Goal: Information Seeking & Learning: Compare options

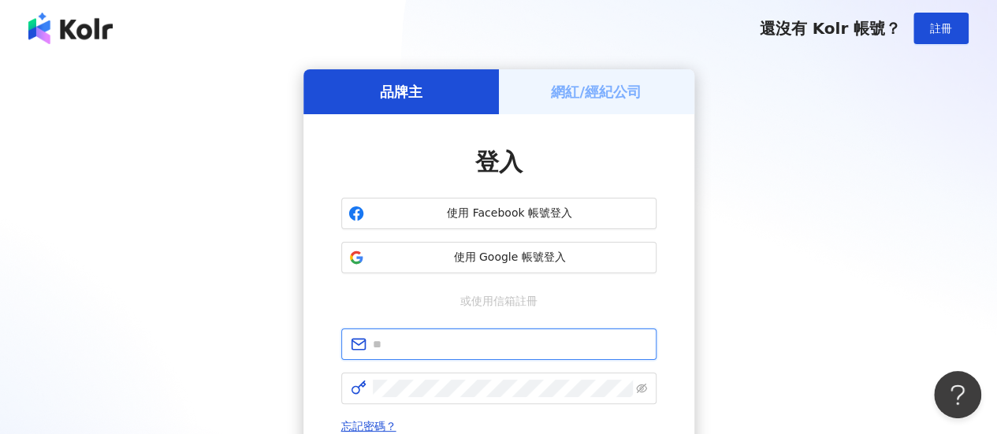
click at [496, 340] on input "text" at bounding box center [510, 344] width 274 height 17
type input "**********"
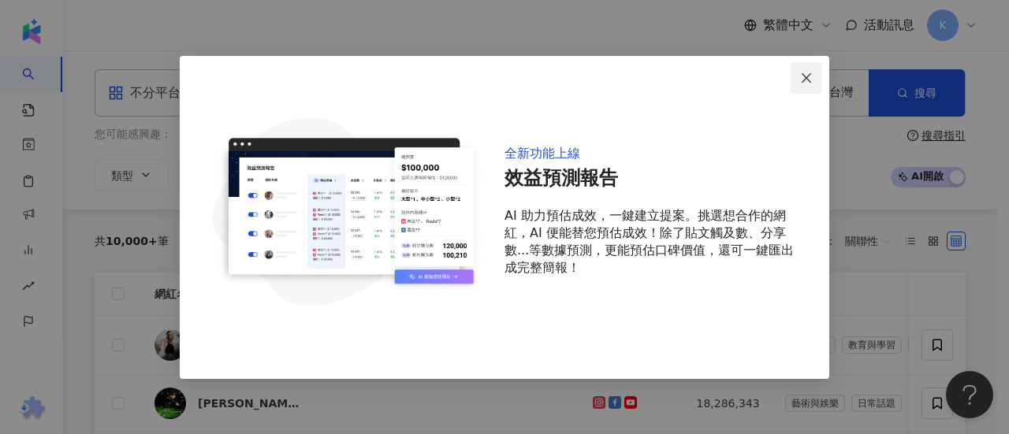
click at [804, 72] on icon "close" at bounding box center [806, 78] width 13 height 13
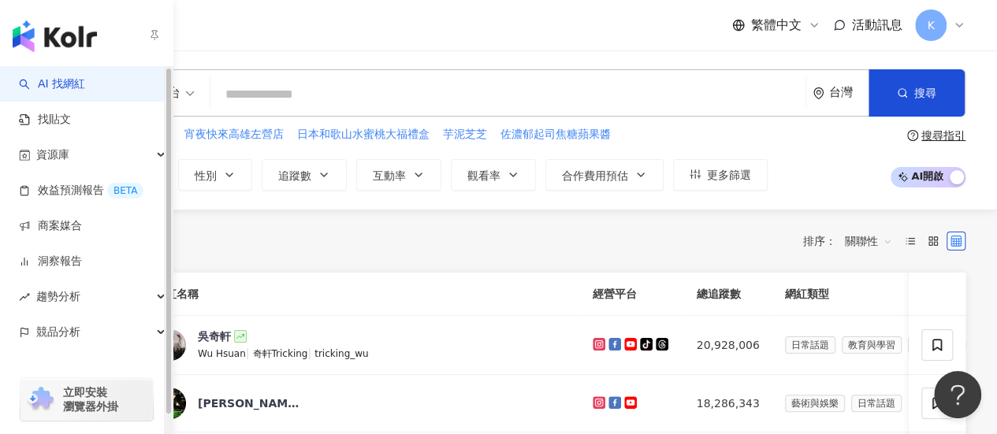
click at [430, 262] on div "共 10,000+ 筆 排序： 關聯性" at bounding box center [530, 241] width 871 height 63
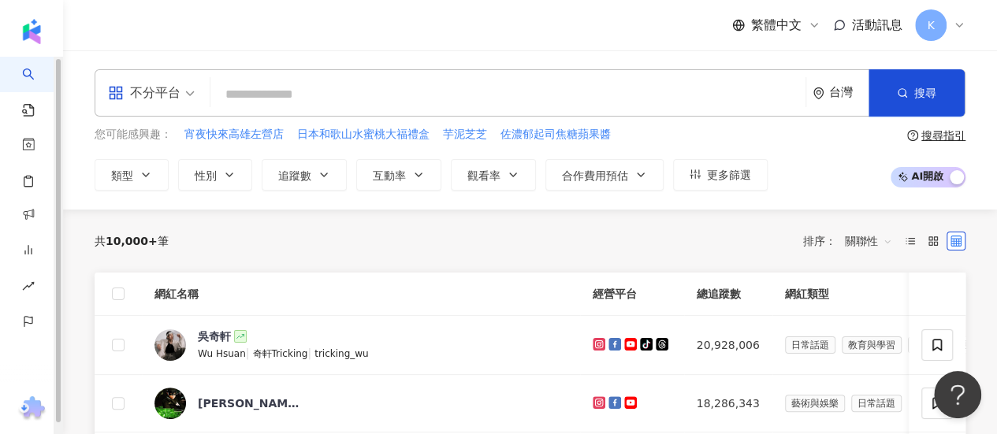
click at [287, 105] on input "search" at bounding box center [508, 95] width 583 height 30
paste input "**********"
type input "**********"
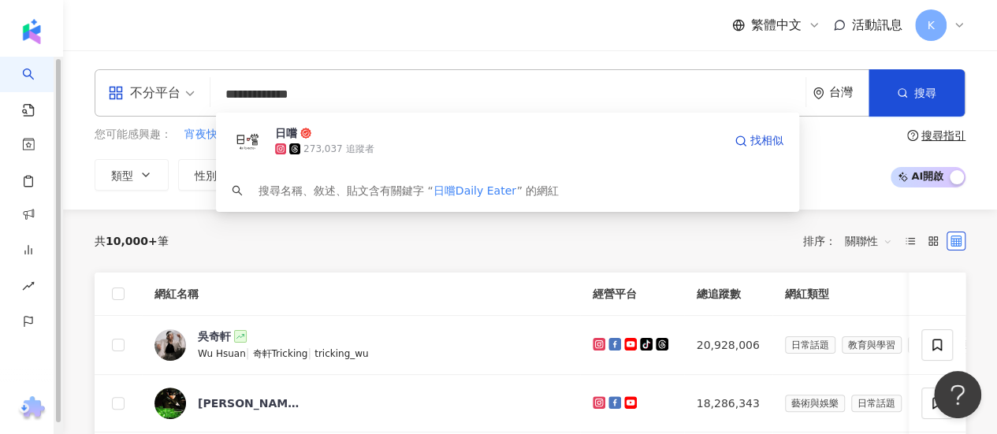
click at [462, 144] on div "273,037 追蹤者" at bounding box center [499, 149] width 448 height 16
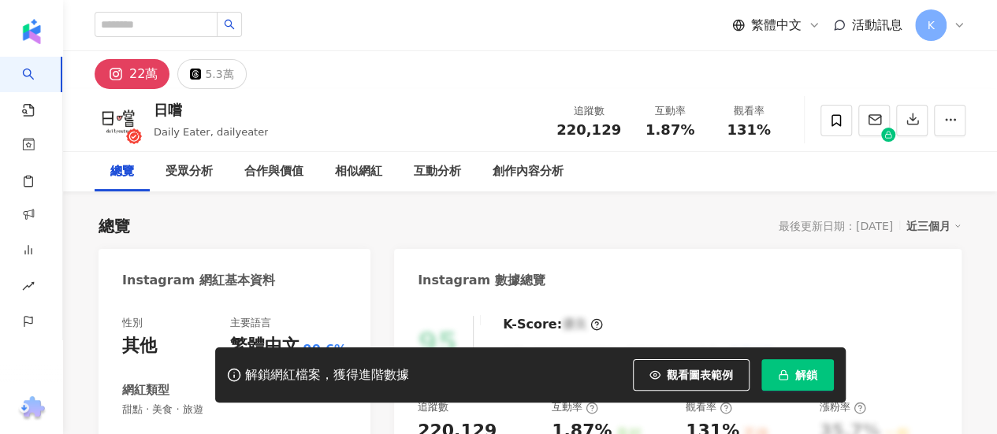
click at [784, 301] on body "AI 找網紅 找貼文 資源庫 效益預測報告 BETA 商案媒合 洞察報告 趨勢分析 競品分析 繁體中文 活動訊息 K 22萬 5.3萬 日嚐 Daily Ea…" at bounding box center [498, 217] width 997 height 434
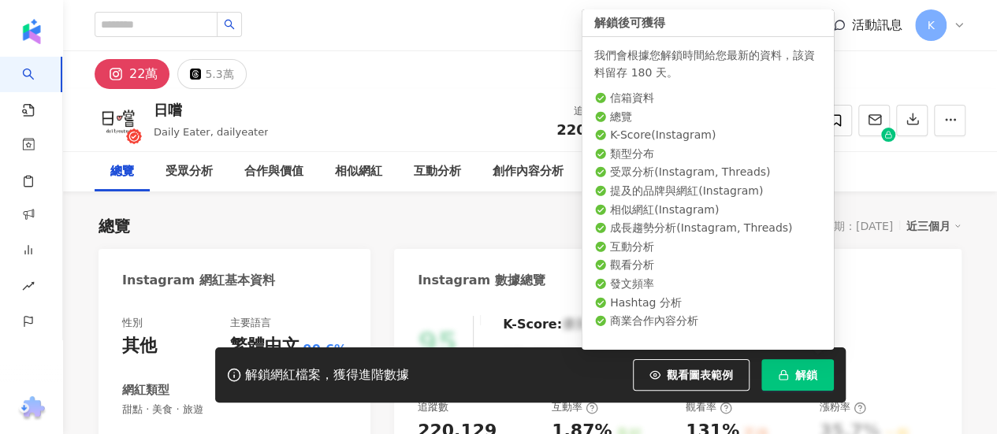
click at [795, 365] on button "解鎖" at bounding box center [798, 376] width 73 height 32
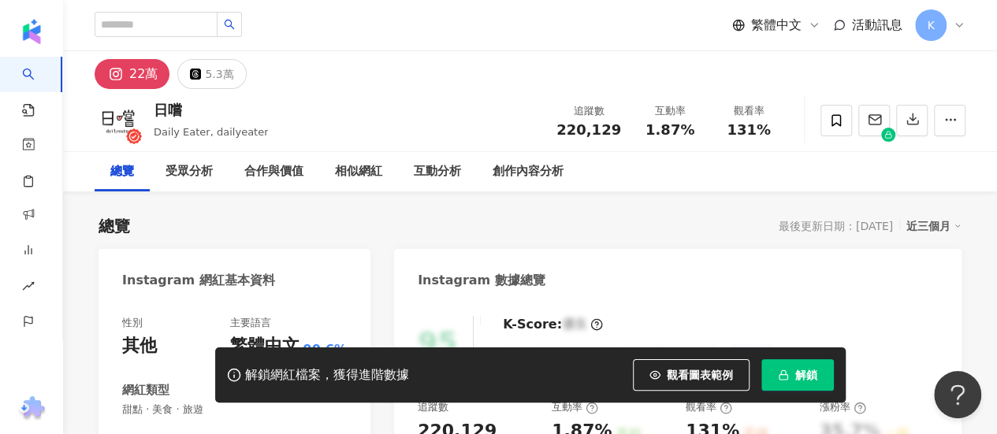
click at [796, 382] on span "解鎖" at bounding box center [807, 375] width 22 height 13
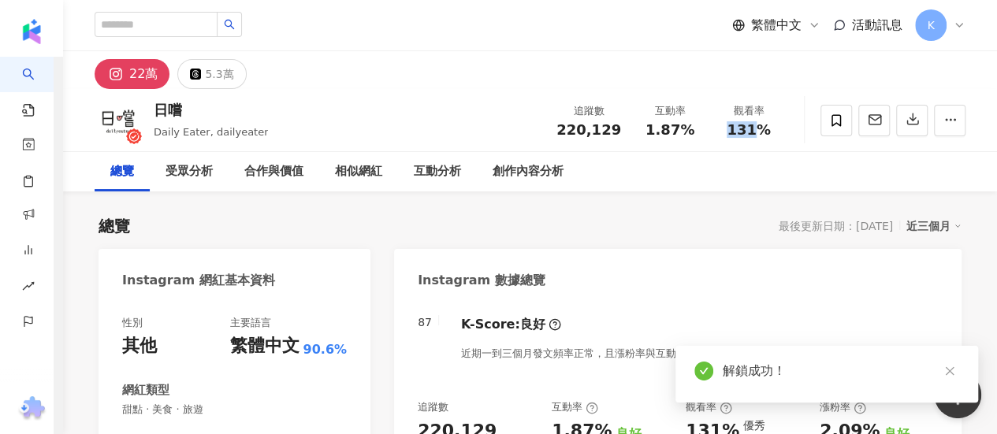
drag, startPoint x: 728, startPoint y: 130, endPoint x: 691, endPoint y: 88, distance: 55.8
click at [773, 129] on div "131%" at bounding box center [749, 130] width 60 height 16
copy span "131"
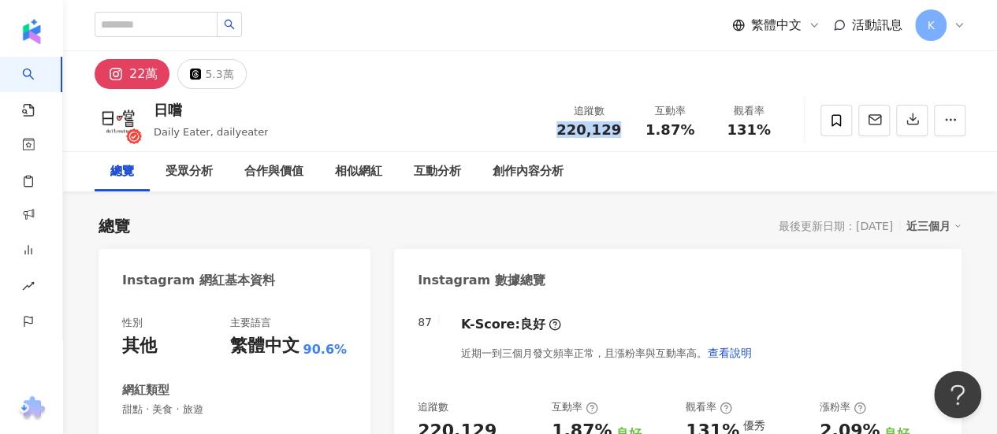
drag, startPoint x: 624, startPoint y: 131, endPoint x: 564, endPoint y: 135, distance: 60.8
click at [565, 132] on div "追蹤數 220,129" at bounding box center [589, 120] width 84 height 34
copy span "220,129"
drag, startPoint x: 158, startPoint y: 345, endPoint x: 125, endPoint y: 345, distance: 33.1
click at [125, 345] on div "性別 其他 主要語言 繁體中文 90.6%" at bounding box center [234, 337] width 225 height 43
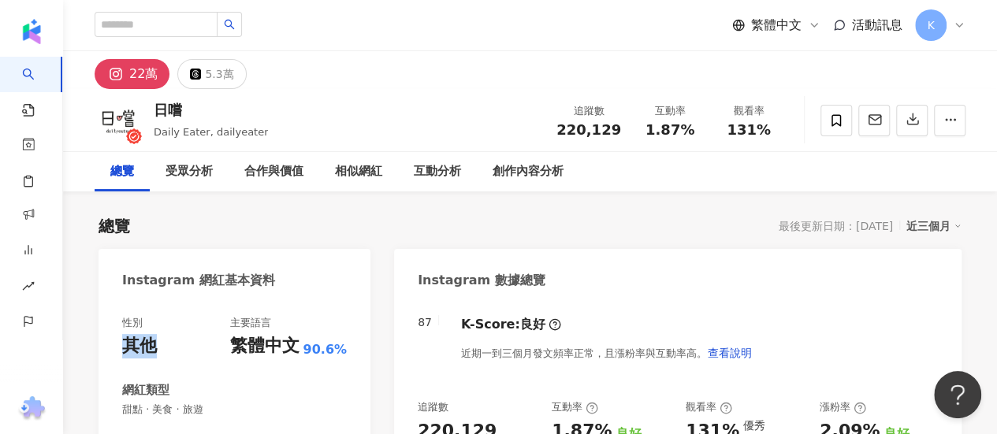
copy div "其他"
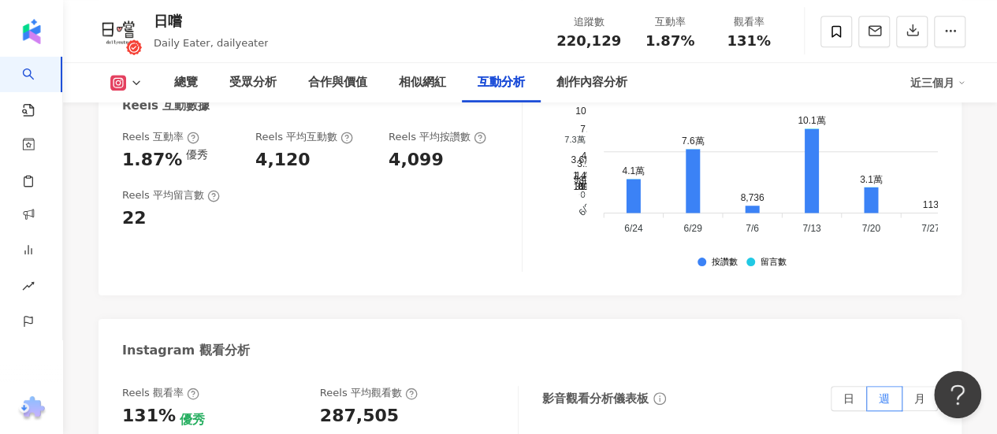
scroll to position [3548, 0]
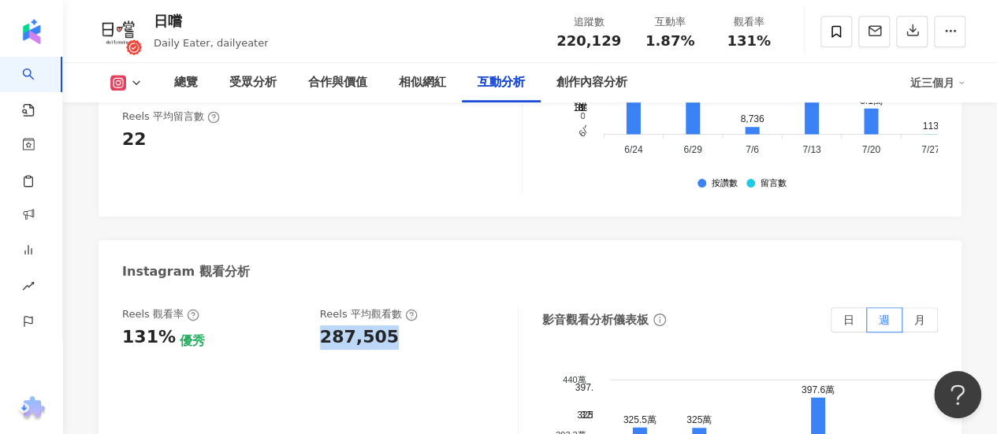
drag, startPoint x: 319, startPoint y: 266, endPoint x: 404, endPoint y: 265, distance: 85.2
click at [404, 307] on div "Reels 觀看率 131% 優秀 Reels 平均觀看數 287,505" at bounding box center [312, 328] width 380 height 43
copy div "287,505"
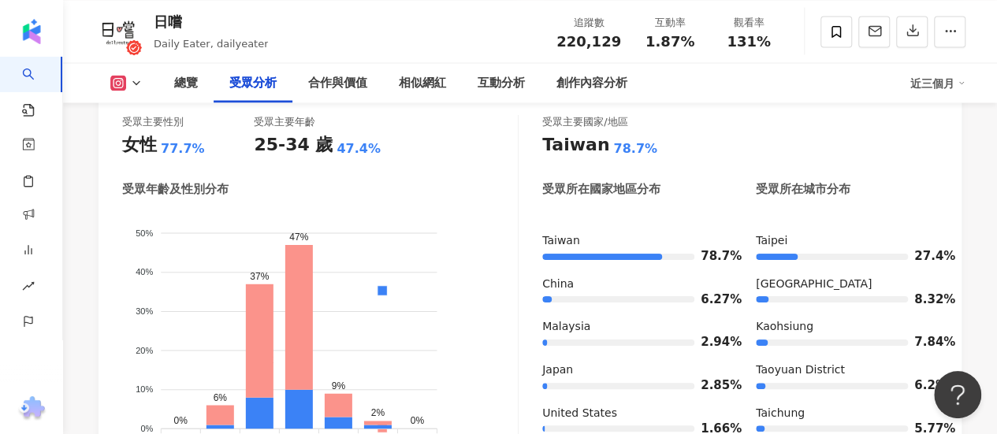
scroll to position [1419, 0]
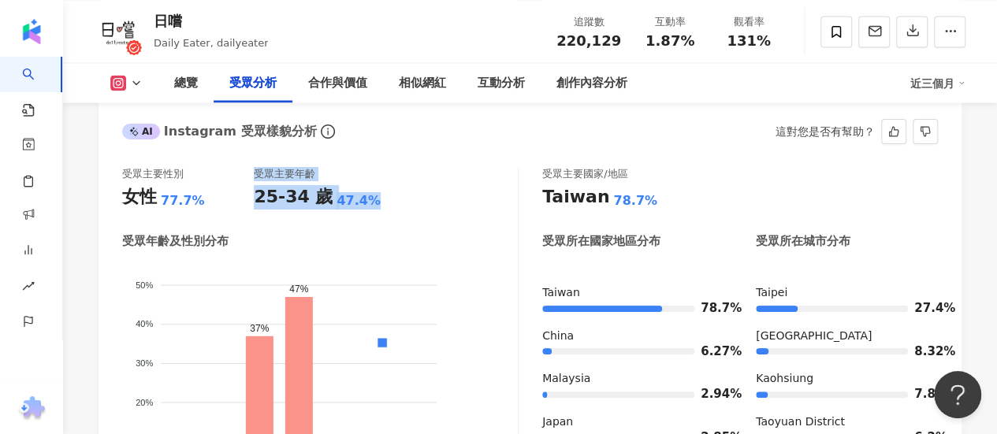
drag, startPoint x: 380, startPoint y: 205, endPoint x: 348, endPoint y: 213, distance: 33.3
click at [366, 212] on div "受眾主要性別 女性 77.7% 受眾主要年齡 25-34 歲 47.4% 受眾年齡及性別分布 男性 女性 50% 50% 40% 40% 30% 30% 20…" at bounding box center [320, 343] width 397 height 352
click at [319, 210] on div "25-34 歲" at bounding box center [293, 197] width 79 height 24
drag, startPoint x: 259, startPoint y: 197, endPoint x: 406, endPoint y: 197, distance: 147.4
click at [406, 197] on div "受眾主要性別 女性 77.7% 受眾主要年齡 25-34 歲 47.4%" at bounding box center [320, 188] width 396 height 43
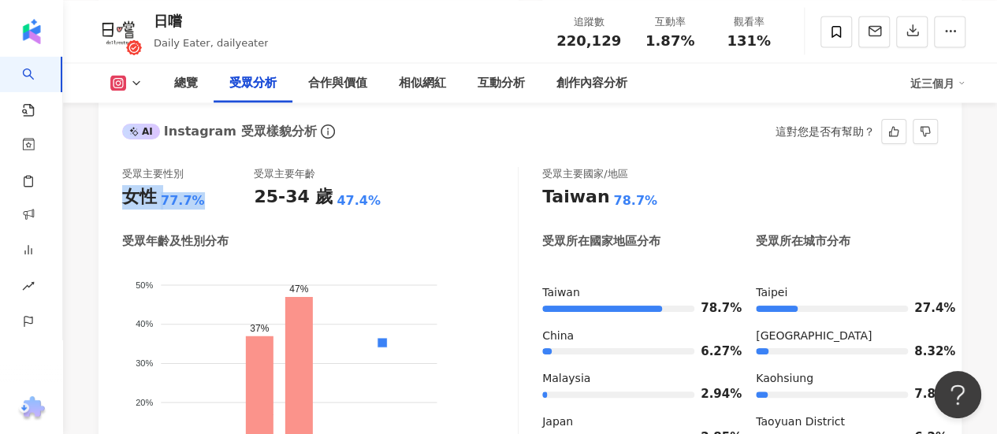
drag, startPoint x: 169, startPoint y: 207, endPoint x: 203, endPoint y: 211, distance: 34.8
click at [203, 211] on div "受眾主要性別 女性 77.7% 受眾主要年齡 25-34 歲 47.4% 受眾年齡及性別分布 男性 女性 50% 50% 40% 40% 30% 30% 20…" at bounding box center [530, 347] width 863 height 392
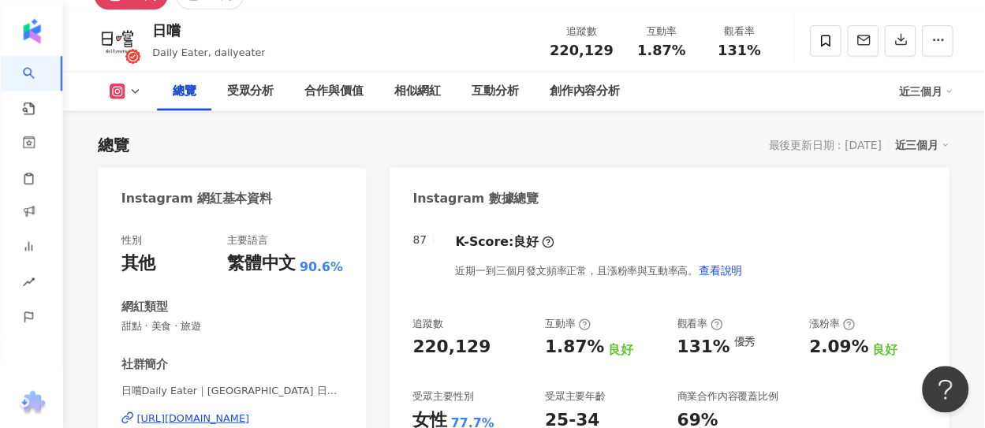
scroll to position [0, 0]
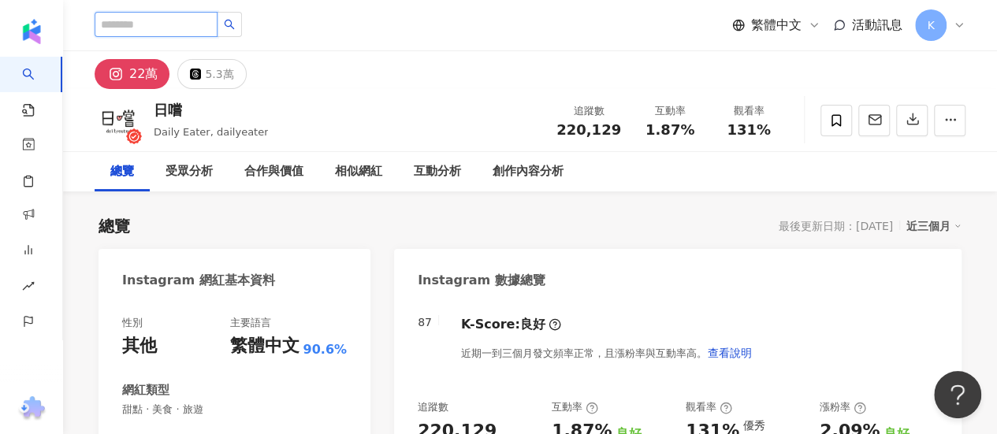
click at [218, 24] on input "search" at bounding box center [156, 24] width 123 height 25
paste input "**********"
type input "**********"
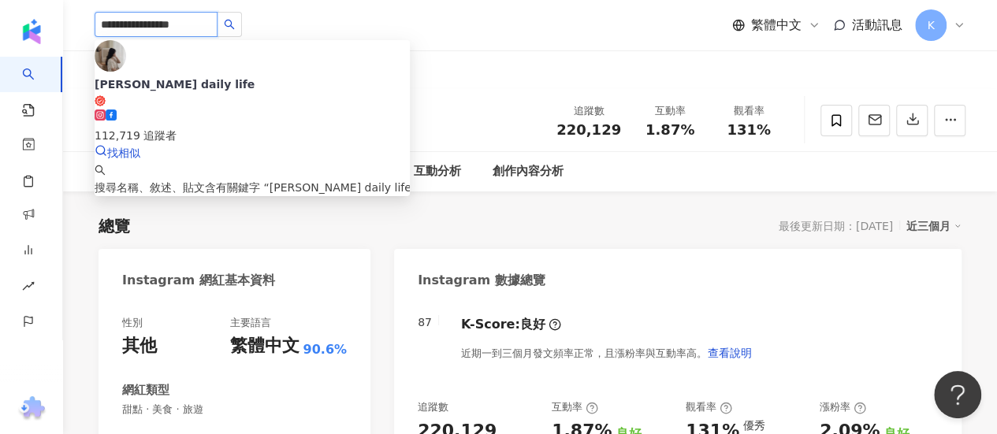
click at [229, 127] on div "112,719 追蹤者" at bounding box center [252, 135] width 315 height 17
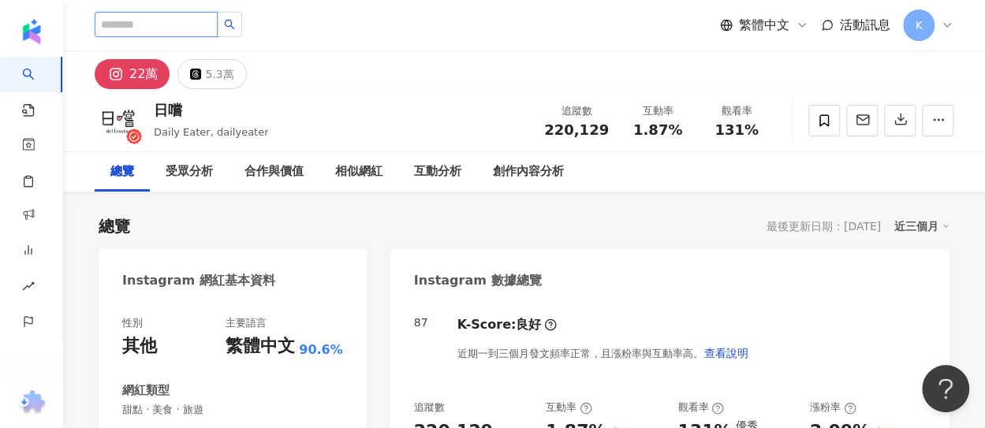
click at [203, 28] on input "search" at bounding box center [156, 24] width 123 height 25
paste input "********"
type input "********"
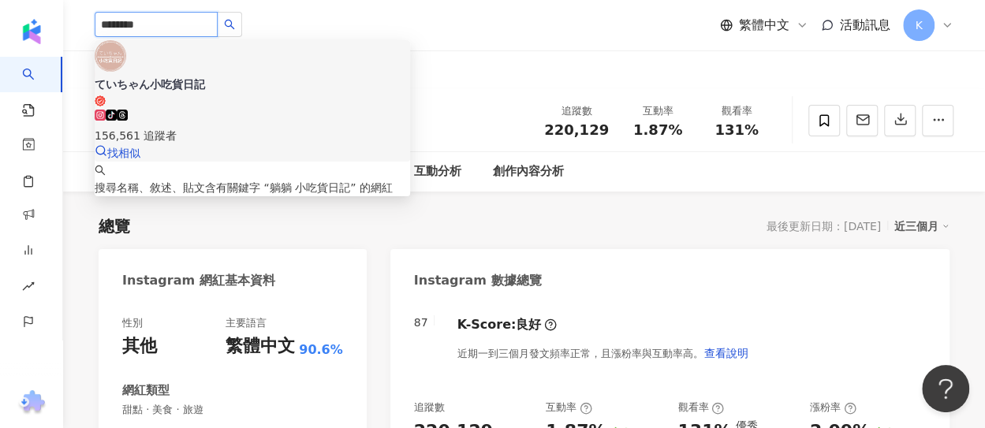
click at [228, 76] on div "ていちゃん小吃貨日記" at bounding box center [252, 84] width 315 height 16
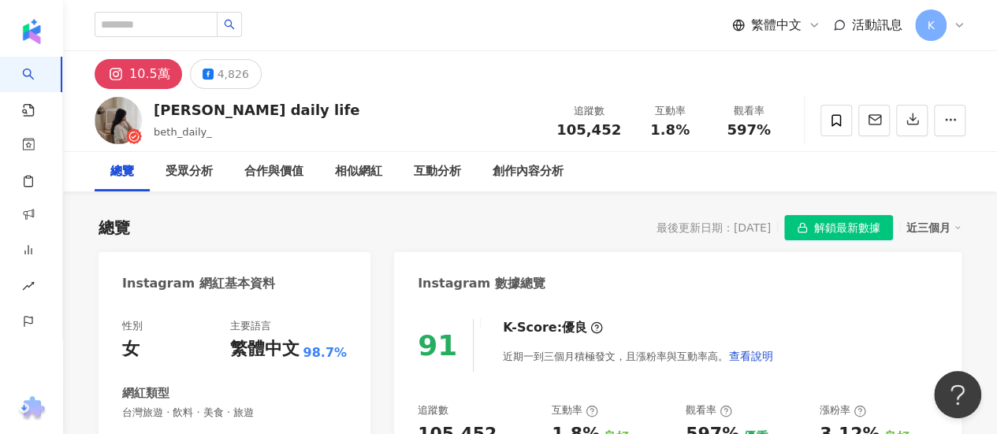
click at [735, 132] on span "597%" at bounding box center [749, 130] width 44 height 16
drag, startPoint x: 726, startPoint y: 132, endPoint x: 788, endPoint y: 132, distance: 62.3
click at [788, 132] on div "[PERSON_NAME] daily life beth_daily_ 追蹤數 105,452 互動率 1.8% 觀看率 597%" at bounding box center [530, 120] width 934 height 62
copy span "597%"
drag, startPoint x: 624, startPoint y: 127, endPoint x: 546, endPoint y: 136, distance: 79.4
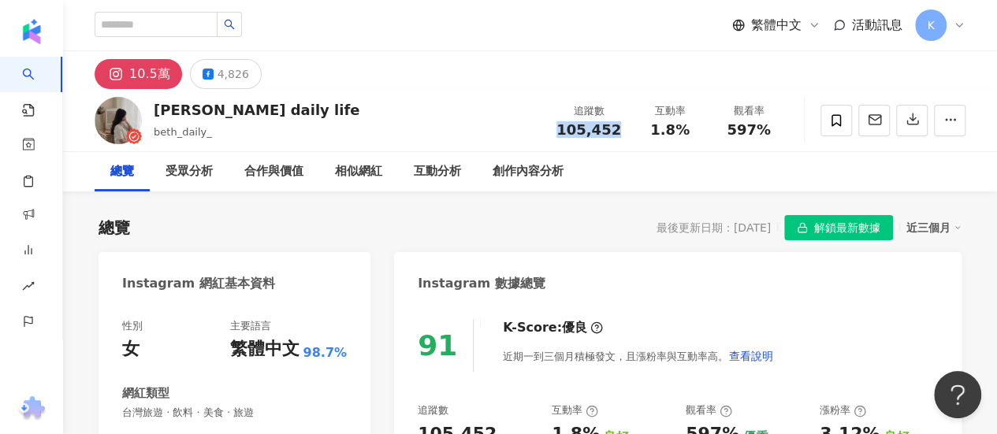
click at [546, 136] on div "[PERSON_NAME] daily life beth_daily_ 追蹤數 105,452 互動率 1.8% 觀看率 597%" at bounding box center [530, 120] width 934 height 62
copy span "105,452"
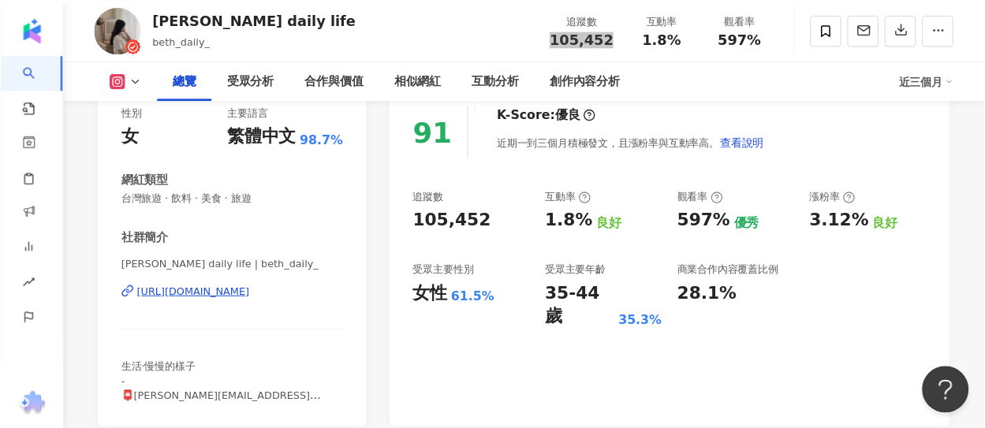
scroll to position [237, 0]
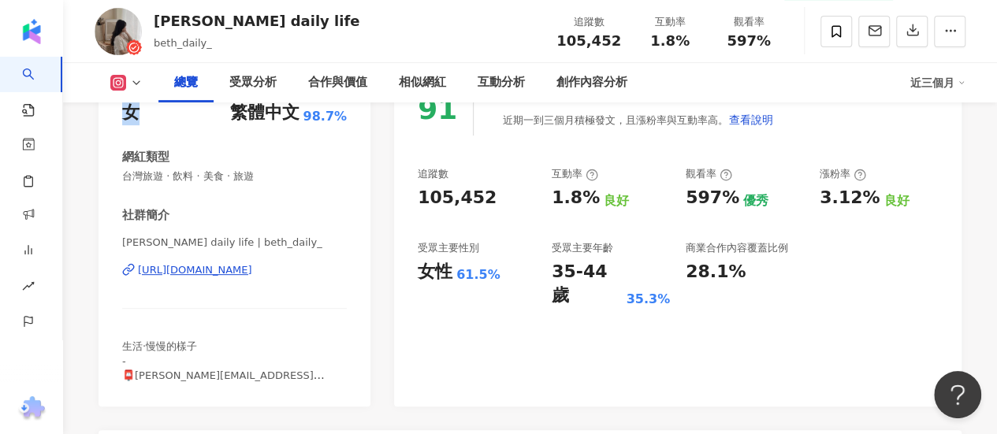
drag, startPoint x: 139, startPoint y: 121, endPoint x: 125, endPoint y: 120, distance: 13.5
click at [125, 120] on div "女" at bounding box center [130, 113] width 17 height 24
copy div "女"
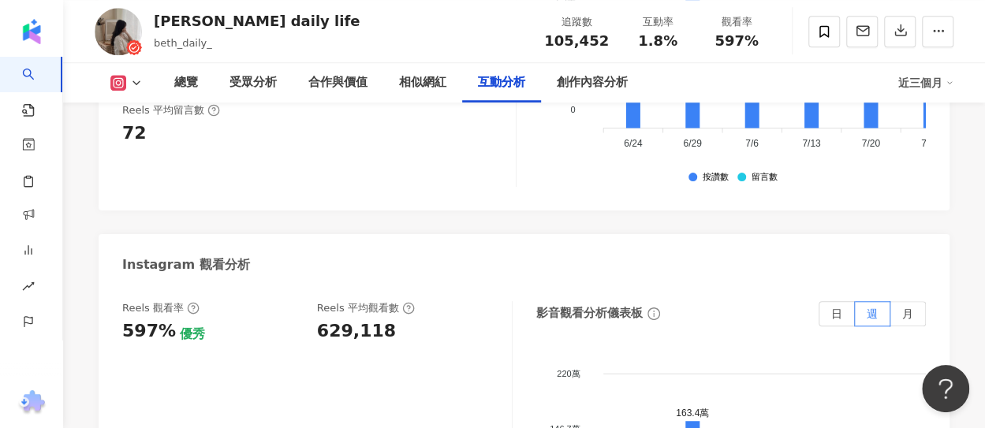
scroll to position [3627, 0]
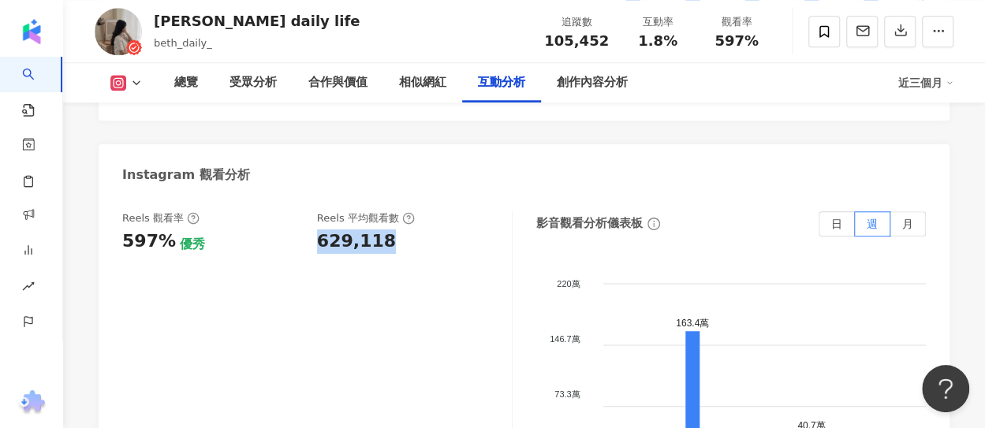
drag, startPoint x: 315, startPoint y: 172, endPoint x: 380, endPoint y: 165, distance: 65.0
click at [380, 229] on div "629,118" at bounding box center [356, 241] width 79 height 24
copy div "629,118"
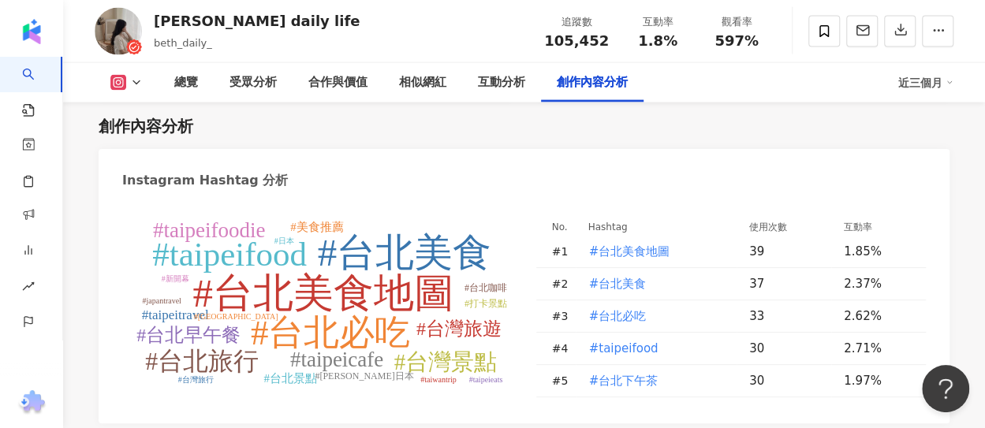
scroll to position [4573, 0]
click at [520, 271] on div "#台北美食地圖 #台北美食 #台北必吃 #taipeifood #台北旅行 #台灣景點 #[GEOGRAPHIC_DATA] #taipeifoodie #台…" at bounding box center [523, 308] width 803 height 184
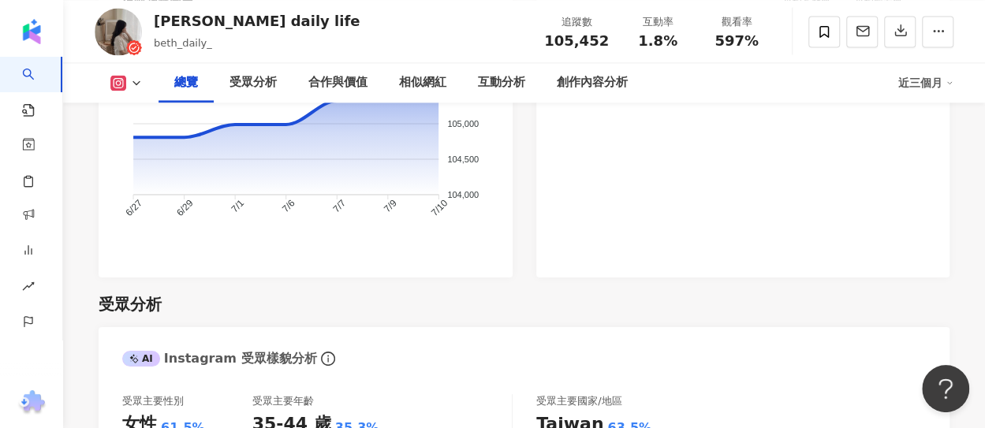
scroll to position [1261, 0]
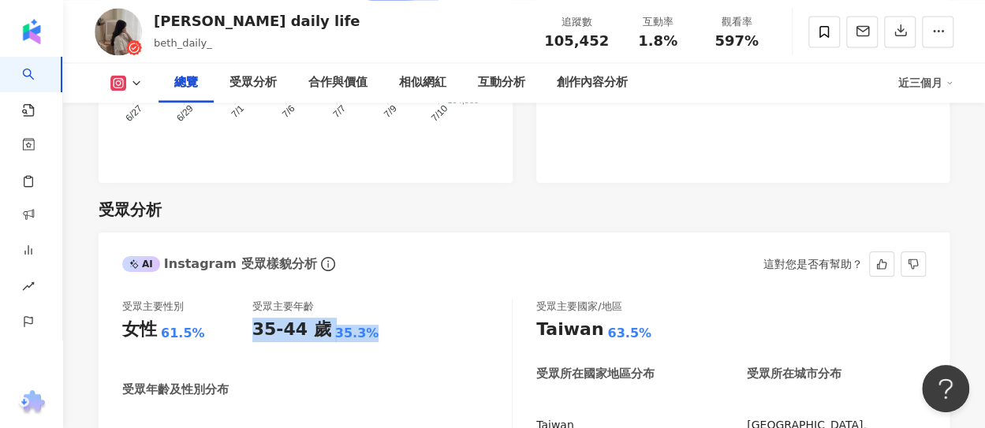
drag, startPoint x: 255, startPoint y: 332, endPoint x: 439, endPoint y: 332, distance: 184.5
click at [439, 332] on div "受眾主要性別 女性 61.5% 受眾主要年齡 35-44 歲 35.3%" at bounding box center [316, 329] width 389 height 58
copy div "35-44 歲 35.3%"
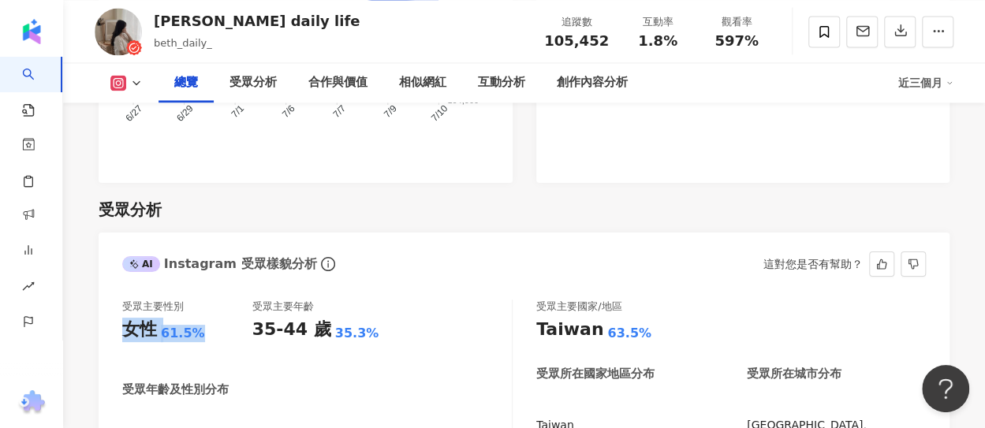
drag, startPoint x: 156, startPoint y: 330, endPoint x: 127, endPoint y: 330, distance: 29.2
click at [127, 330] on div "女性 61.5%" at bounding box center [187, 330] width 130 height 24
copy div "女性 61.5%"
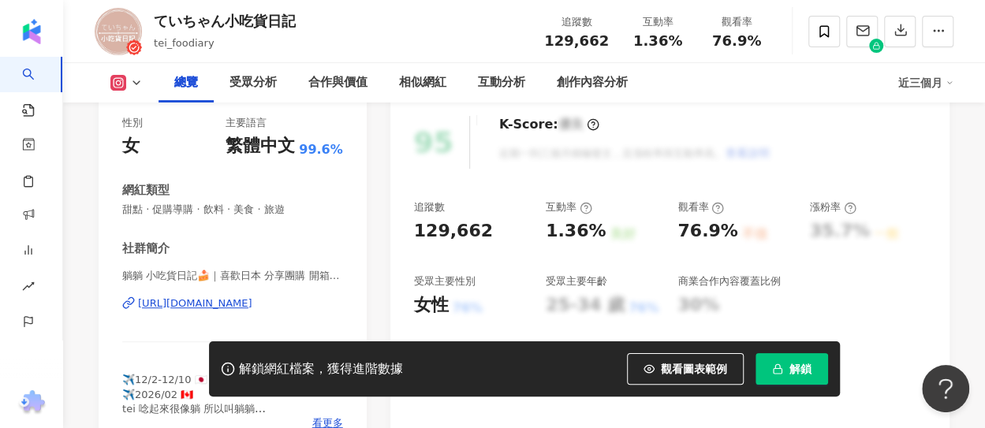
scroll to position [237, 0]
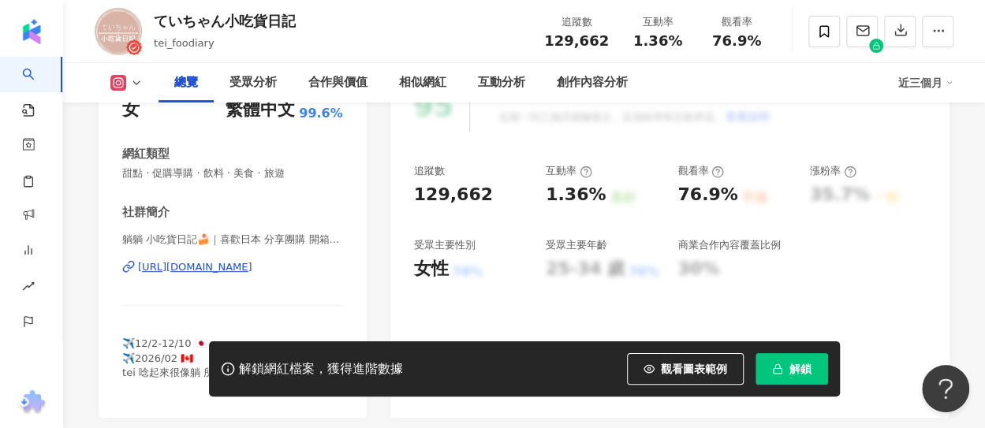
click at [818, 364] on button "解鎖" at bounding box center [791, 369] width 73 height 32
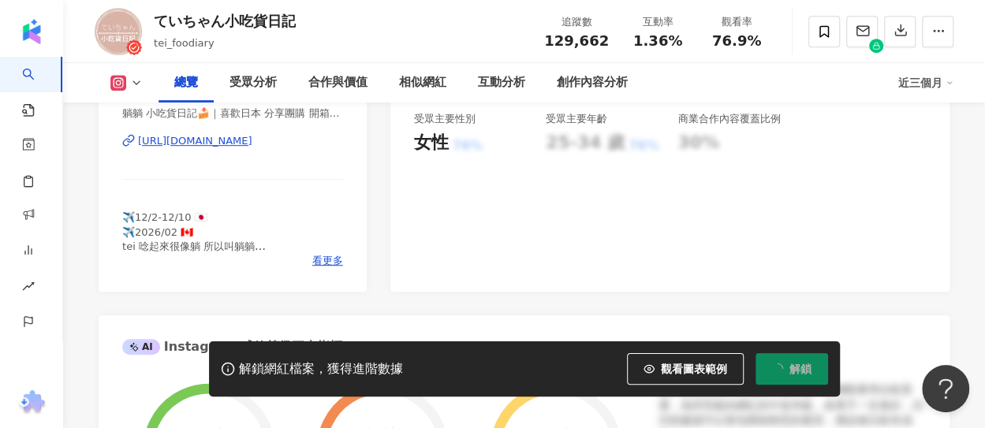
scroll to position [315, 0]
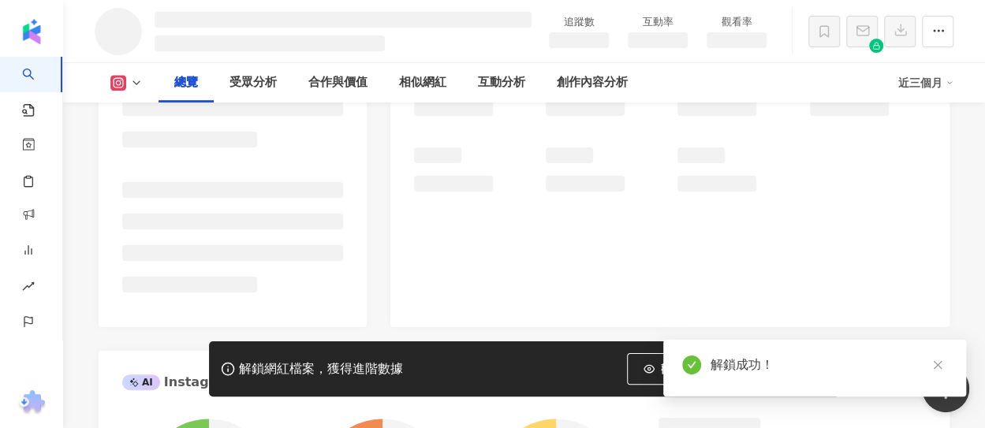
drag, startPoint x: 544, startPoint y: 47, endPoint x: 605, endPoint y: 40, distance: 61.9
click at [605, 40] on div "追蹤數" at bounding box center [578, 31] width 79 height 35
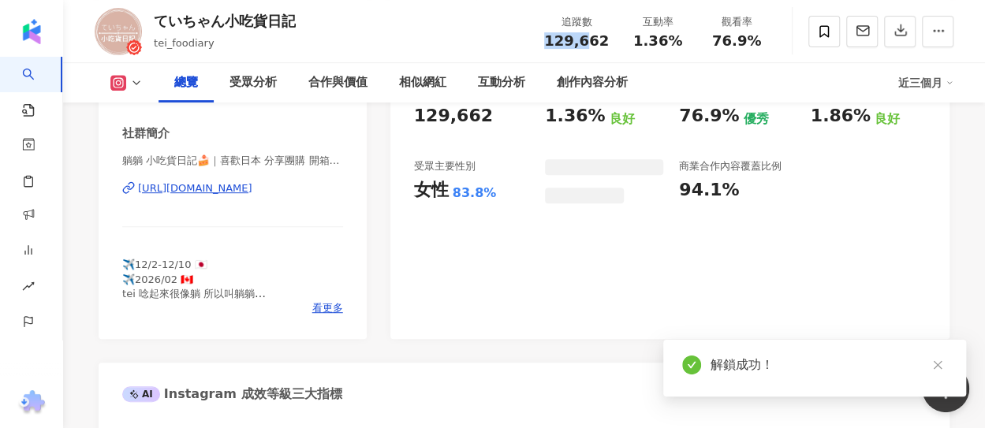
drag, startPoint x: 544, startPoint y: 47, endPoint x: 577, endPoint y: 38, distance: 34.2
click at [605, 45] on div "追蹤數 129,662" at bounding box center [577, 31] width 84 height 34
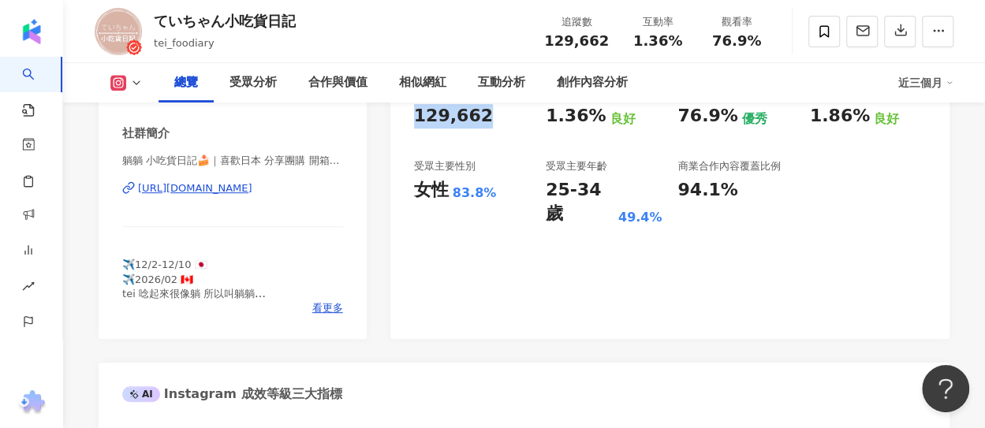
drag, startPoint x: 412, startPoint y: 120, endPoint x: 476, endPoint y: 118, distance: 63.9
click at [476, 118] on div "87 K-Score : 良好 近期一到三個月發文頻率正常，且漲粉率與互動率高。 查看說明 追蹤數 129,662 互動率 1.36% 良好 觀看率 76.9…" at bounding box center [669, 162] width 559 height 354
copy div "129,662"
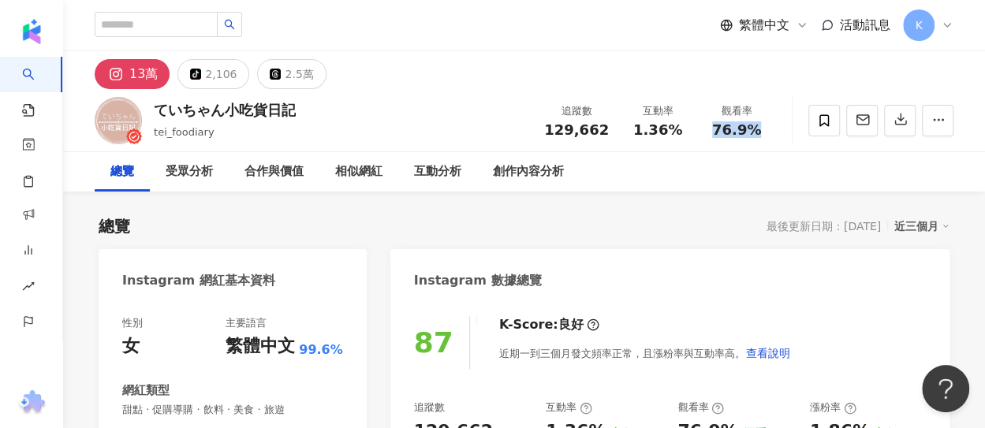
drag, startPoint x: 760, startPoint y: 127, endPoint x: 717, endPoint y: 132, distance: 42.8
click at [717, 132] on div "76.9%" at bounding box center [736, 130] width 60 height 16
copy span "76.9%"
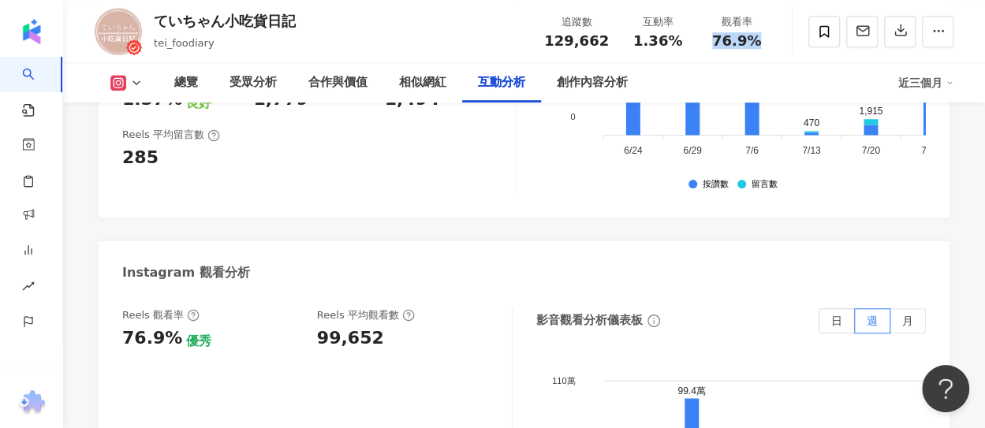
scroll to position [3548, 0]
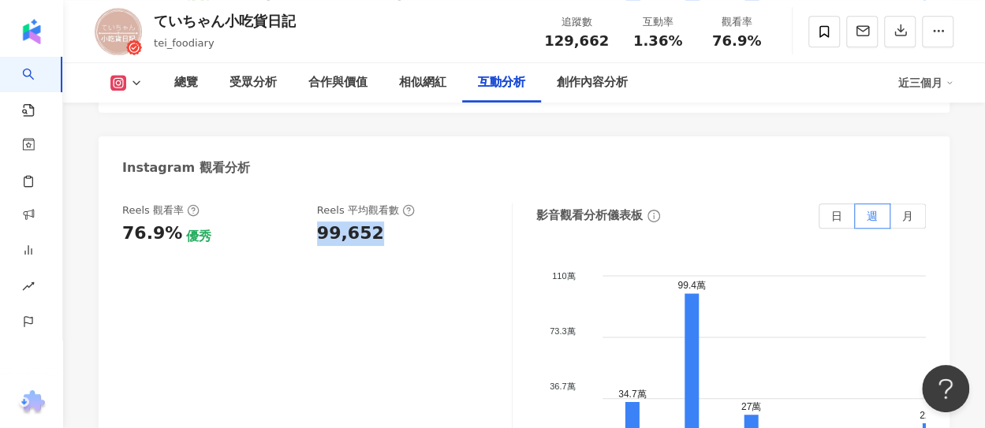
drag, startPoint x: 314, startPoint y: 210, endPoint x: 383, endPoint y: 211, distance: 69.4
click at [383, 211] on div "Reels 觀看率 76.9% 優秀 Reels 平均觀看數 99,652" at bounding box center [309, 224] width 374 height 43
copy div "99,652"
drag, startPoint x: 274, startPoint y: 272, endPoint x: 275, endPoint y: 263, distance: 8.7
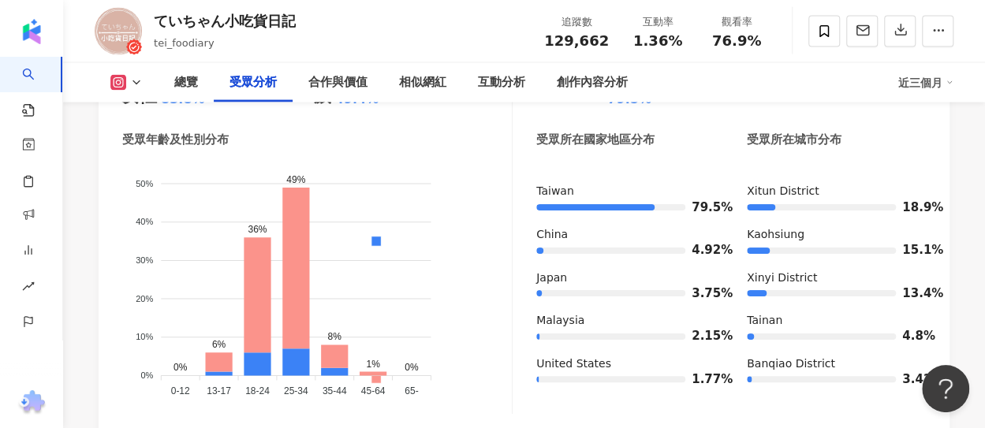
scroll to position [1445, 0]
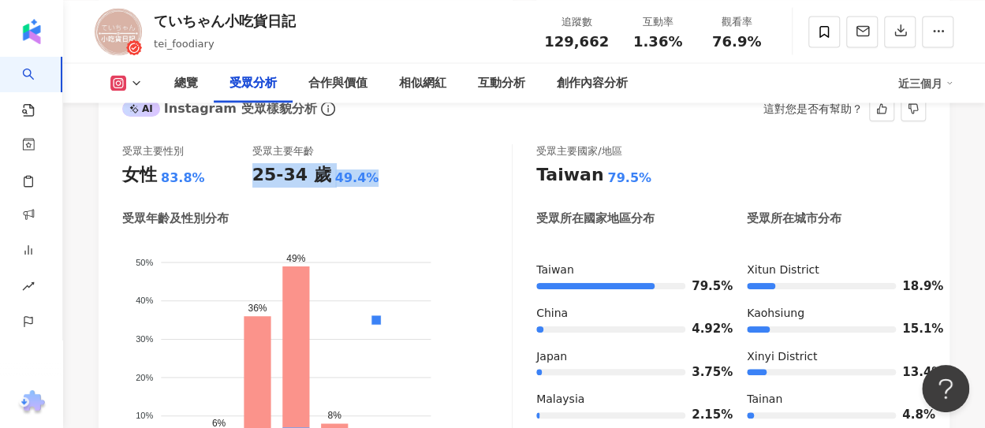
drag, startPoint x: 252, startPoint y: 154, endPoint x: 382, endPoint y: 153, distance: 130.1
click at [382, 153] on div "受眾主要性別 女性 83.8% 受眾主要年齡 25-34 歲 49.4%" at bounding box center [316, 165] width 389 height 43
copy div "25-34 歲 49.4%"
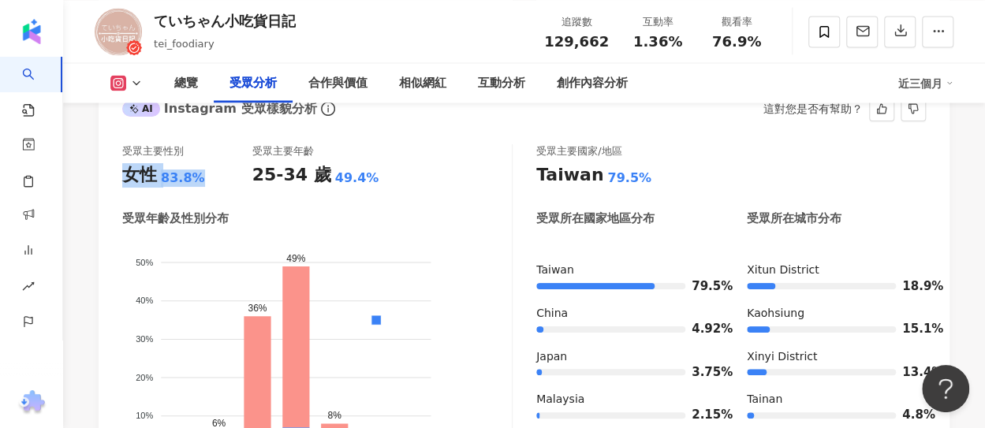
drag, startPoint x: 199, startPoint y: 155, endPoint x: 129, endPoint y: 160, distance: 69.6
click at [129, 163] on div "女性 83.8%" at bounding box center [187, 175] width 130 height 24
copy div "女性 83.8%"
drag, startPoint x: 397, startPoint y: 203, endPoint x: 404, endPoint y: 212, distance: 11.2
click at [397, 211] on div "受眾年齡及性別分布 男性 女性 50% 50% 40% 40% 30% 30% 20% 20% 10% 10% 0% 0% 0% 6% 36% 49% 8% …" at bounding box center [316, 352] width 389 height 282
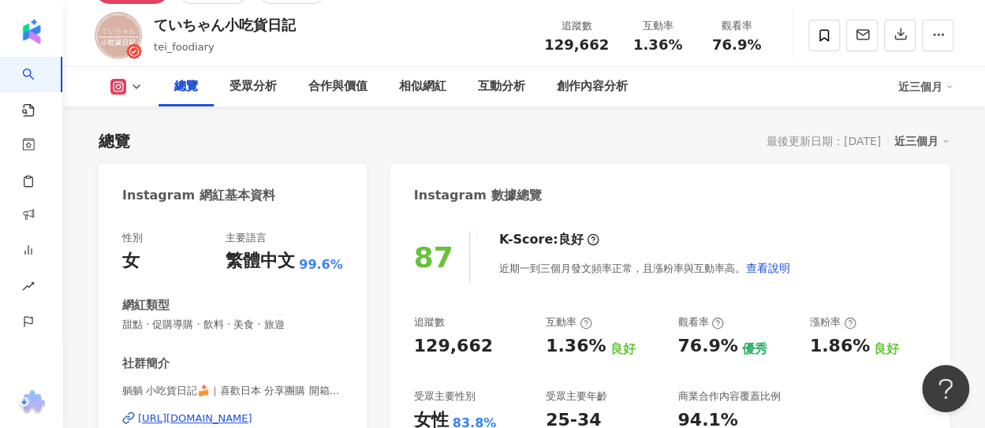
scroll to position [0, 0]
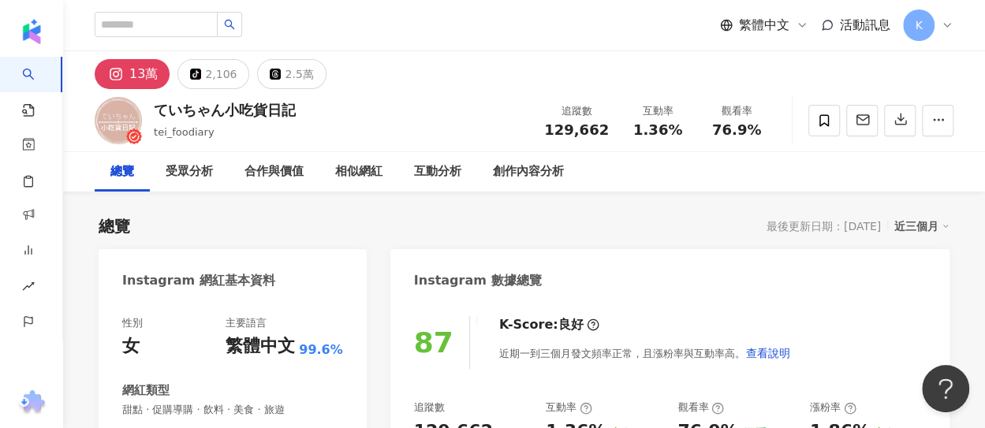
drag, startPoint x: 404, startPoint y: 212, endPoint x: 349, endPoint y: 37, distance: 183.3
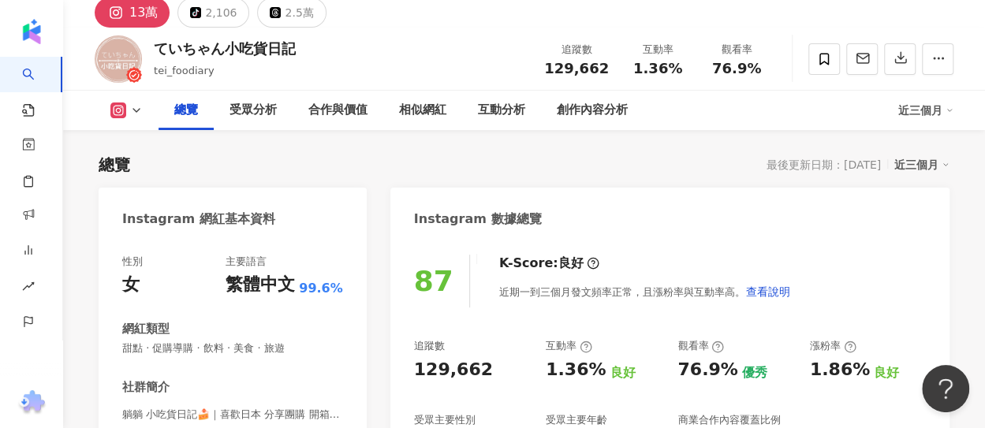
scroll to position [315, 0]
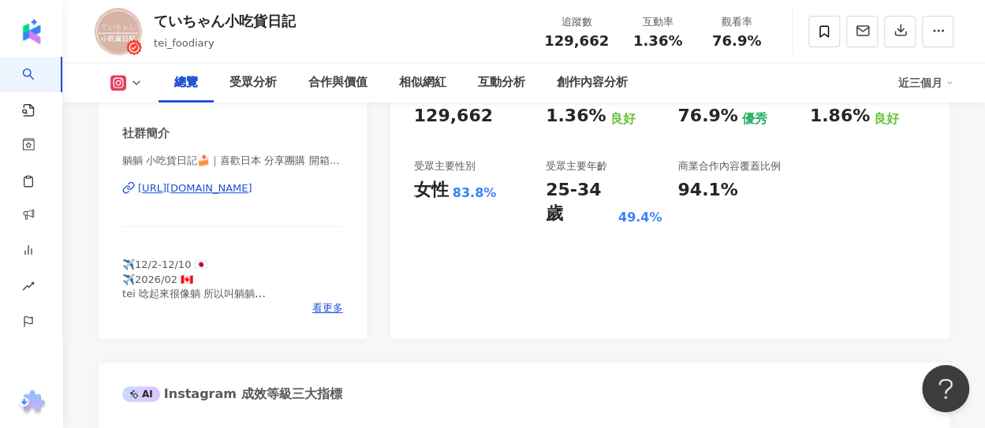
click at [201, 185] on div "https://www.instagram.com/tei_foodiary/" at bounding box center [195, 188] width 114 height 14
